Goal: Transaction & Acquisition: Purchase product/service

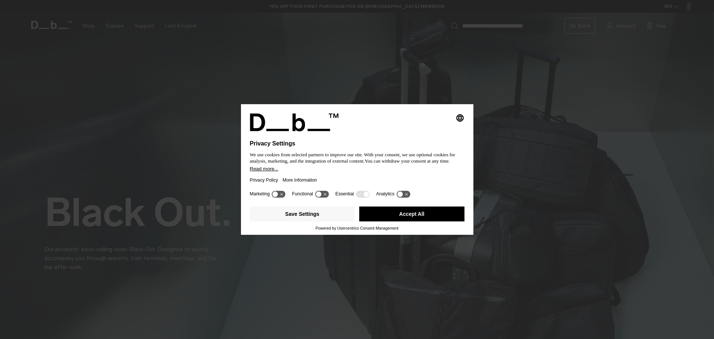
click at [422, 216] on button "Accept All" at bounding box center [411, 213] width 105 height 15
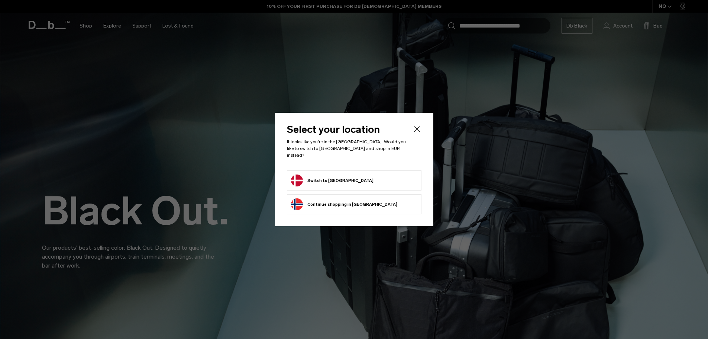
click at [327, 179] on button "Switch to Denmark" at bounding box center [332, 180] width 83 height 12
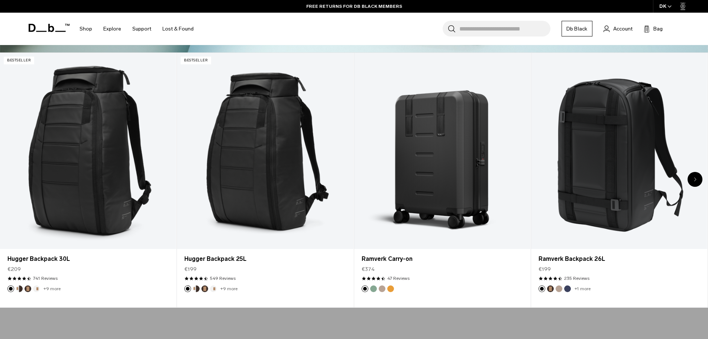
scroll to position [372, 0]
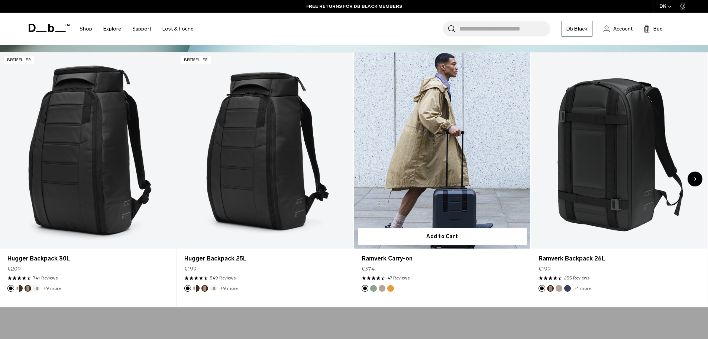
click at [458, 181] on link "Ramverk Carry-on" at bounding box center [442, 150] width 176 height 196
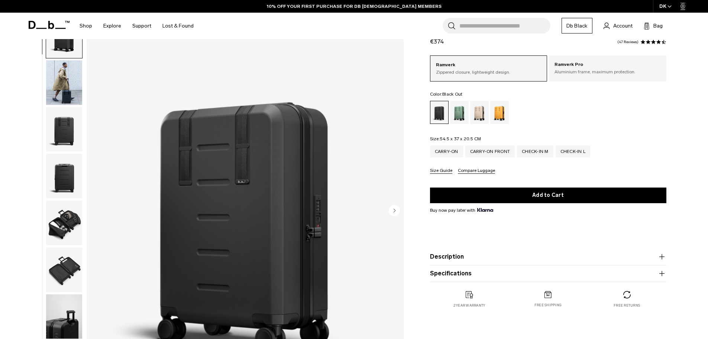
click at [66, 106] on ul at bounding box center [64, 211] width 37 height 396
click at [53, 128] on img "button" at bounding box center [64, 129] width 36 height 45
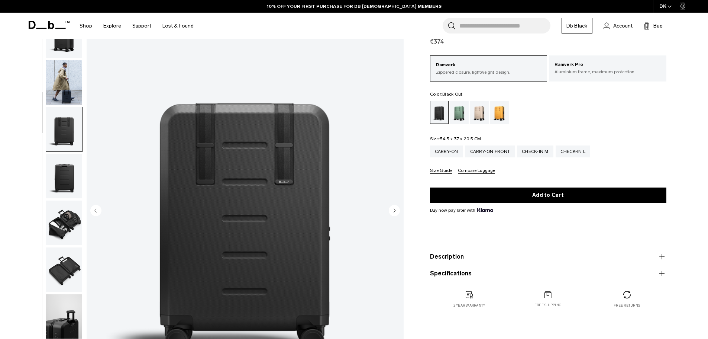
scroll to position [70, 0]
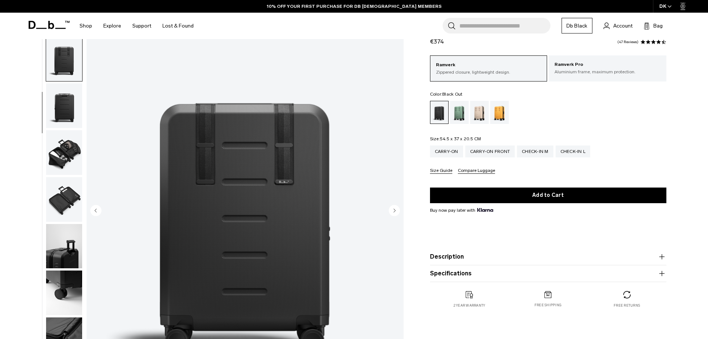
click at [60, 172] on img "button" at bounding box center [64, 152] width 36 height 45
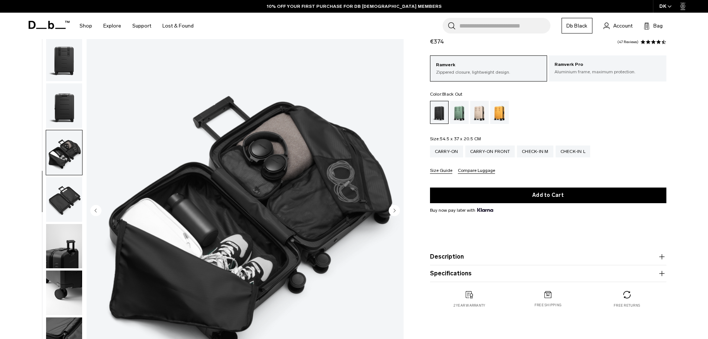
click at [59, 189] on img "button" at bounding box center [64, 199] width 36 height 45
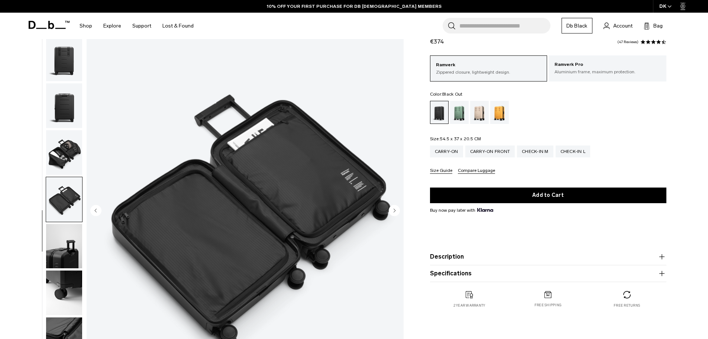
click at [68, 217] on img "button" at bounding box center [64, 199] width 36 height 45
click at [64, 249] on img "button" at bounding box center [64, 246] width 36 height 45
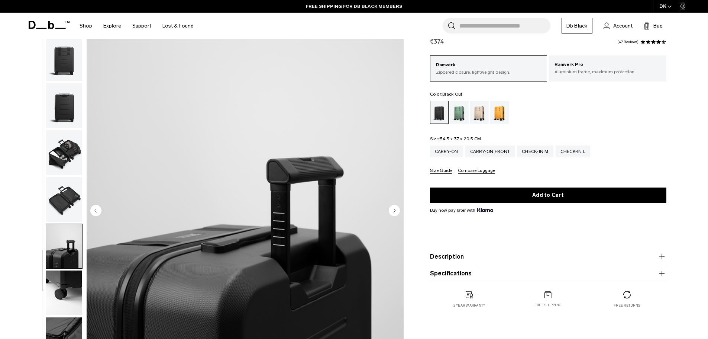
click at [57, 281] on img "button" at bounding box center [64, 292] width 36 height 45
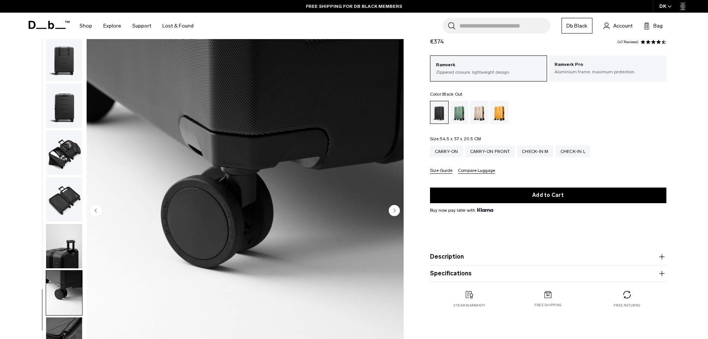
click at [56, 319] on img "button" at bounding box center [64, 339] width 36 height 45
